Goal: Task Accomplishment & Management: Manage account settings

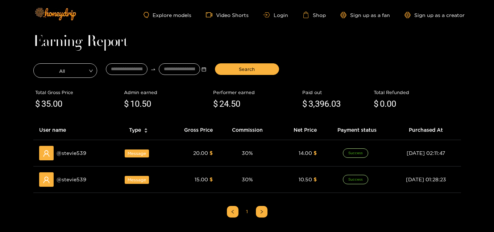
click at [274, 18] on ul "Explore models Video Shorts Login Shop Sign up as a fan Sign up as a creator" at bounding box center [304, 15] width 321 height 7
click at [274, 17] on link "Login" at bounding box center [275, 14] width 25 height 5
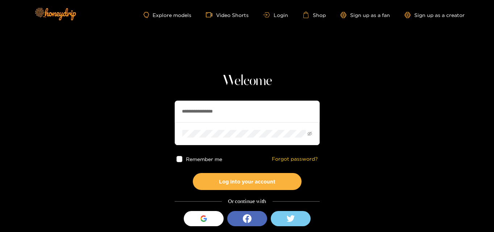
drag, startPoint x: 245, startPoint y: 106, endPoint x: 30, endPoint y: 92, distance: 215.5
click at [32, 96] on section "**********" at bounding box center [247, 129] width 494 height 258
paste input "text"
type input "**********"
click at [164, 131] on section "**********" at bounding box center [247, 129] width 494 height 258
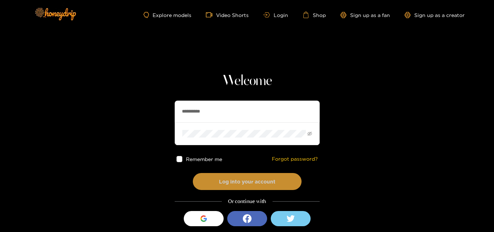
click at [212, 182] on button "Log into your account" at bounding box center [247, 181] width 109 height 17
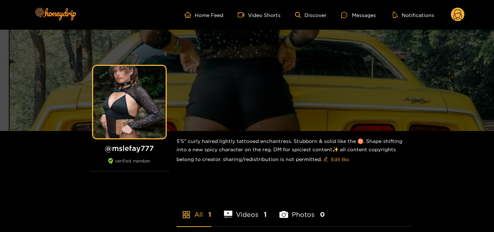
click at [456, 12] on circle at bounding box center [458, 15] width 14 height 14
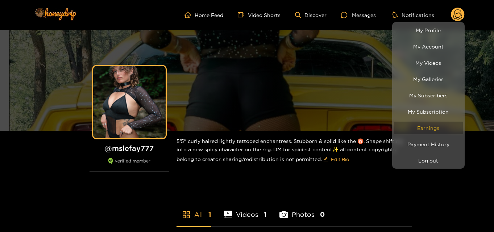
click at [423, 125] on link "Earnings" at bounding box center [428, 128] width 69 height 13
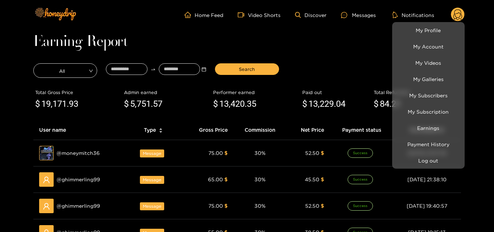
click at [112, 68] on div at bounding box center [247, 116] width 494 height 232
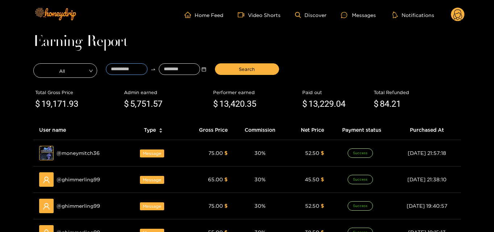
click at [112, 68] on input at bounding box center [127, 69] width 42 height 12
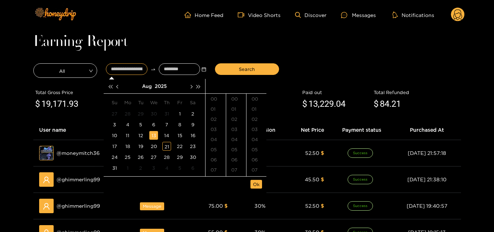
click at [157, 135] on div "13" at bounding box center [153, 135] width 9 height 9
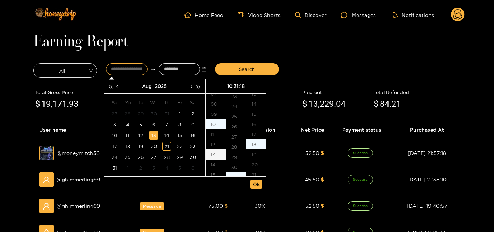
scroll to position [183, 0]
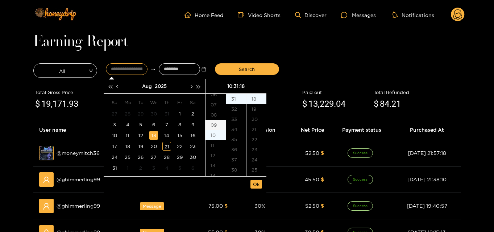
click at [216, 122] on div "09" at bounding box center [216, 125] width 20 height 10
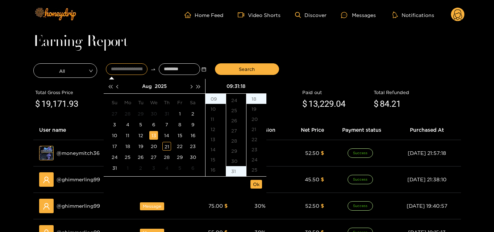
scroll to position [206, 0]
click at [232, 99] on div "20" at bounding box center [236, 96] width 20 height 10
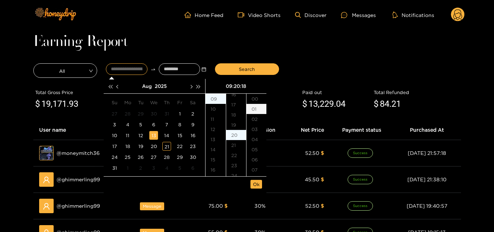
click at [258, 104] on div "01" at bounding box center [257, 109] width 20 height 10
click at [258, 99] on div "00" at bounding box center [257, 99] width 20 height 10
type input "**********"
click at [254, 180] on button "Ok" at bounding box center [257, 184] width 12 height 9
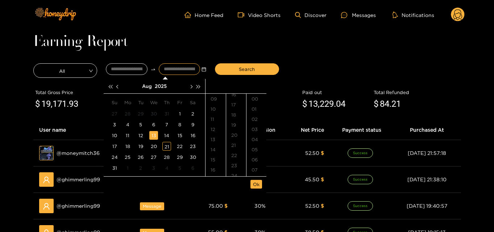
type input "**********"
click at [167, 151] on div "21" at bounding box center [166, 146] width 9 height 9
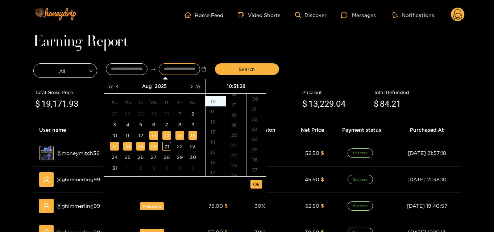
scroll to position [284, 0]
type input "**********"
click at [257, 185] on span "Ok" at bounding box center [256, 184] width 7 height 7
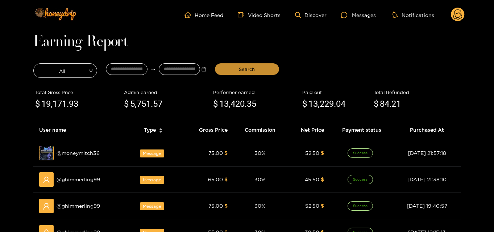
click at [245, 69] on span "Search" at bounding box center [247, 69] width 16 height 7
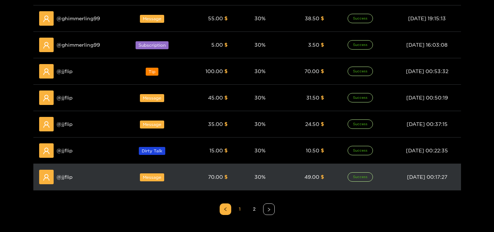
scroll to position [218, 0]
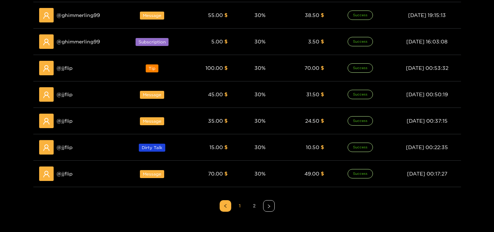
click at [251, 204] on link "2" at bounding box center [254, 206] width 11 height 11
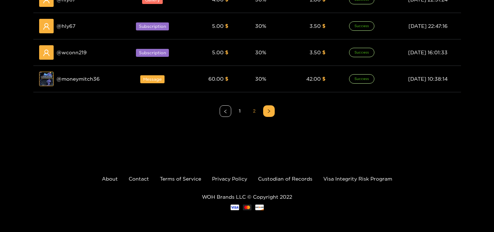
scroll to position [180, 0]
click at [239, 111] on link "1" at bounding box center [240, 111] width 11 height 11
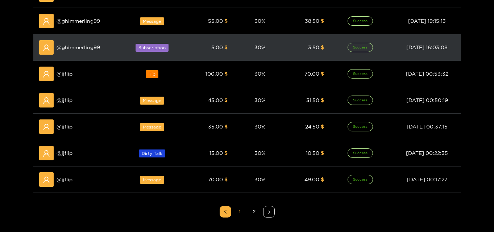
scroll to position [290, 0]
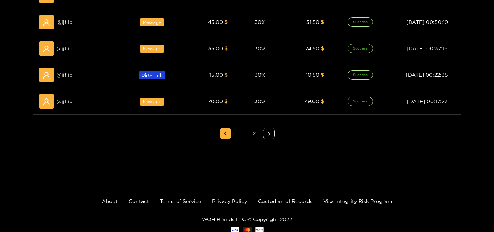
click at [254, 133] on link "2" at bounding box center [254, 133] width 11 height 11
